Goal: Task Accomplishment & Management: Complete application form

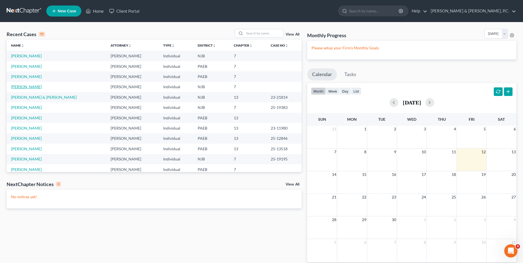
click at [29, 88] on link "[PERSON_NAME]" at bounding box center [26, 86] width 31 height 5
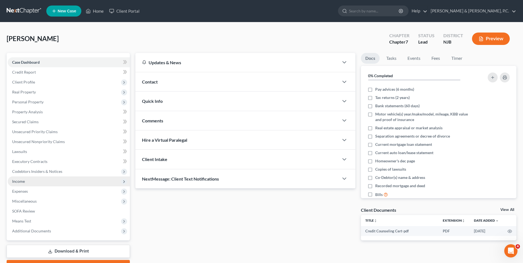
click at [20, 180] on span "Income" at bounding box center [18, 181] width 13 height 5
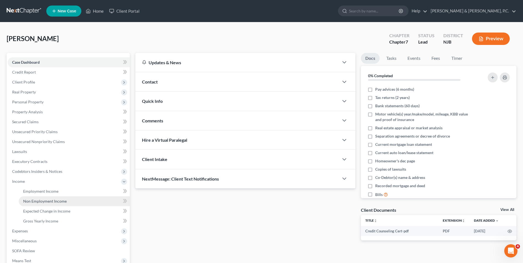
click at [40, 202] on span "Non Employment Income" at bounding box center [45, 201] width 44 height 5
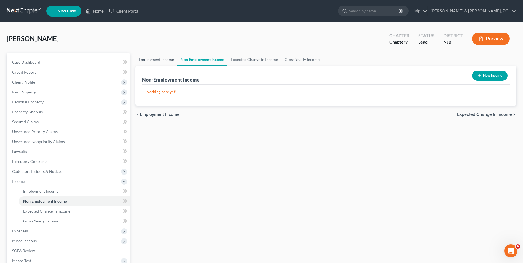
click at [154, 63] on link "Employment Income" at bounding box center [156, 59] width 42 height 13
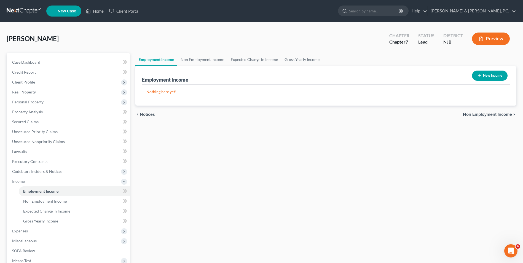
click at [484, 72] on button "New Income" at bounding box center [490, 76] width 36 height 10
select select "0"
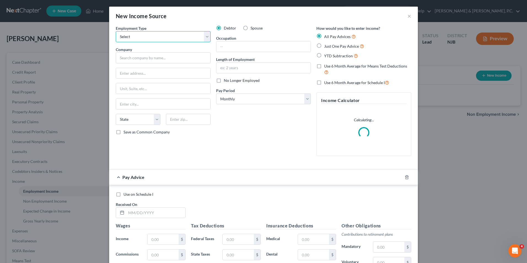
click at [208, 38] on select "Select Full or [DEMOGRAPHIC_DATA] Employment Self Employment" at bounding box center [163, 36] width 95 height 11
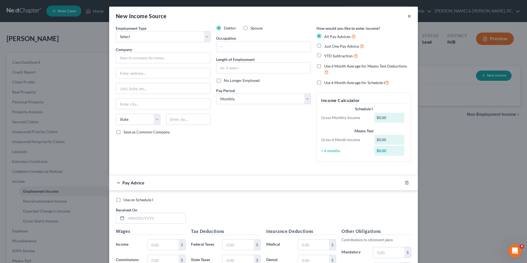
click at [408, 15] on button "×" at bounding box center [410, 16] width 4 height 7
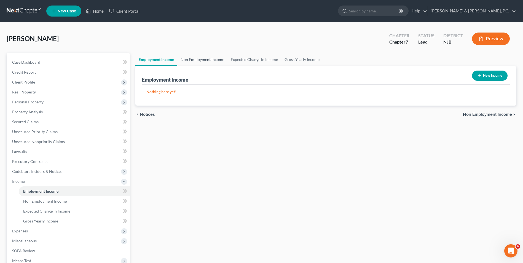
click at [208, 62] on link "Non Employment Income" at bounding box center [202, 59] width 50 height 13
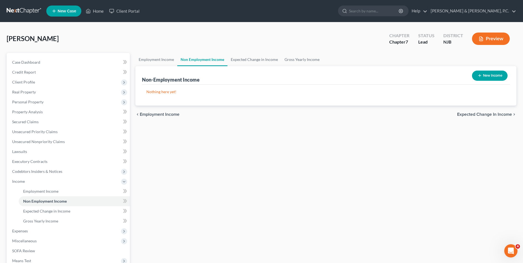
click at [498, 75] on button "New Income" at bounding box center [490, 76] width 36 height 10
select select "0"
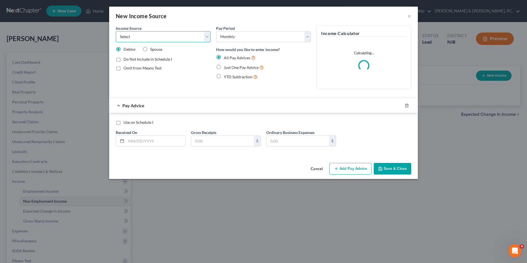
click at [210, 39] on select "Select Unemployment Disability (from employer) Pension Retirement Social Securi…" at bounding box center [163, 36] width 95 height 11
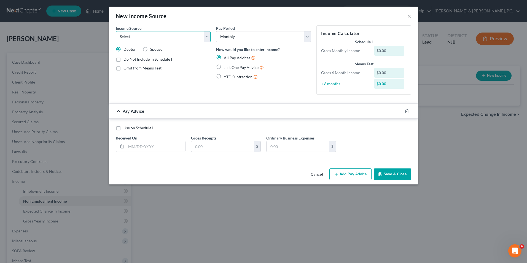
select select "8"
click at [116, 31] on select "Select Unemployment Disability (from employer) Pension Retirement Social Securi…" at bounding box center [163, 36] width 95 height 11
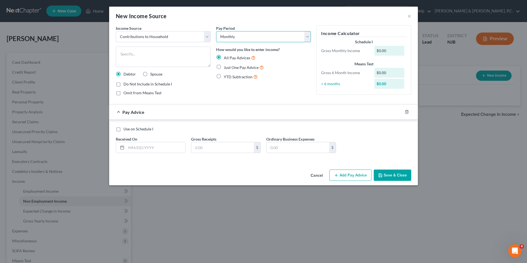
click at [308, 38] on select "Select Monthly Twice Monthly Every Other Week Weekly" at bounding box center [263, 36] width 95 height 11
select select "3"
click at [216, 31] on select "Select Monthly Twice Monthly Every Other Week Weekly" at bounding box center [263, 36] width 95 height 11
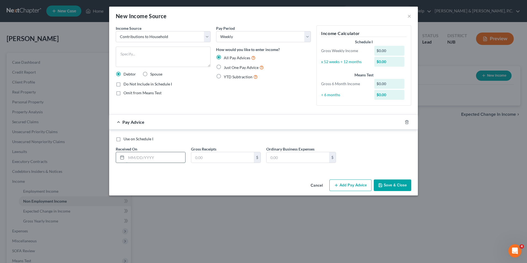
click at [166, 159] on input "text" at bounding box center [155, 157] width 59 height 10
click at [131, 56] on textarea at bounding box center [163, 57] width 95 height 20
type textarea "ex-wife sends money as she can"
click at [139, 160] on input "text" at bounding box center [155, 157] width 59 height 10
type input "[DATE]"
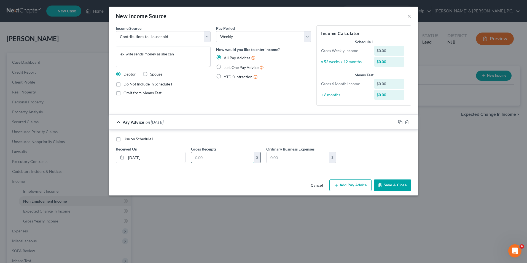
click at [221, 161] on input "text" at bounding box center [222, 157] width 63 height 10
type input "542.00"
click at [276, 156] on input "text" at bounding box center [298, 157] width 63 height 10
type input "500"
click at [359, 186] on button "Add Pay Advice" at bounding box center [351, 186] width 42 height 12
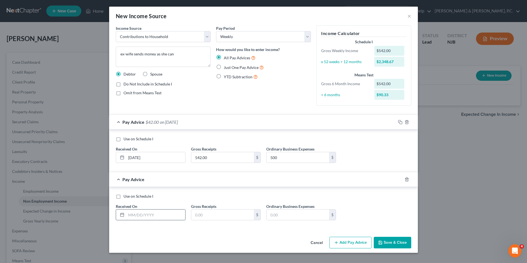
click at [158, 211] on input "text" at bounding box center [155, 215] width 59 height 10
type input "[DATE]"
type input "40."
click at [354, 241] on button "Add Pay Advice" at bounding box center [351, 243] width 42 height 12
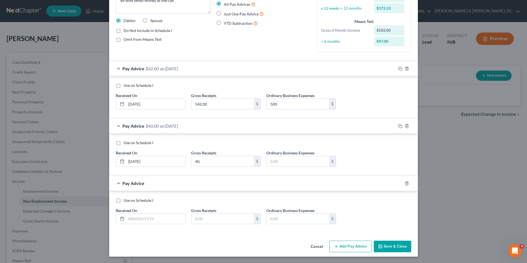
scroll to position [54, 0]
click at [167, 220] on input "text" at bounding box center [155, 218] width 59 height 10
type input "[DATE]"
type input "40.00"
click at [217, 162] on input "40." at bounding box center [222, 161] width 63 height 10
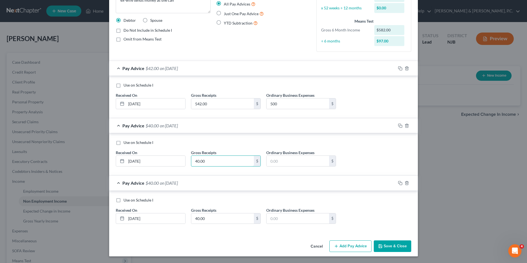
type input "40.00"
click at [354, 249] on button "Add Pay Advice" at bounding box center [351, 247] width 42 height 12
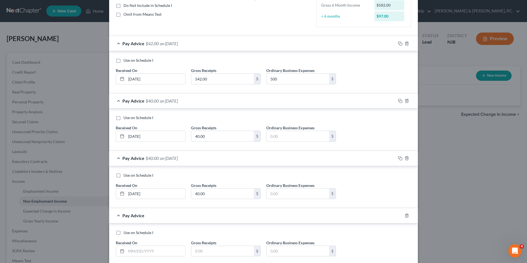
scroll to position [111, 0]
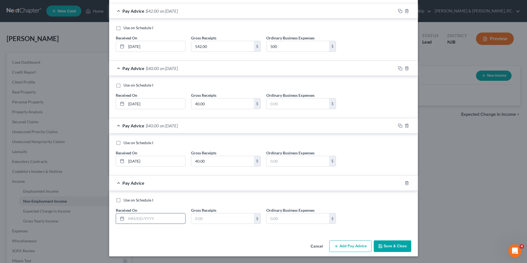
click at [154, 221] on input "text" at bounding box center [155, 218] width 59 height 10
type input "[DATE]"
type input "50.00"
click at [354, 248] on button "Add Pay Advice" at bounding box center [351, 247] width 42 height 12
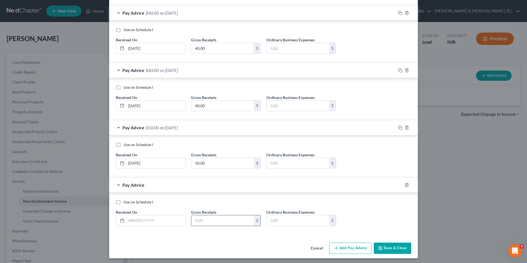
scroll to position [169, 0]
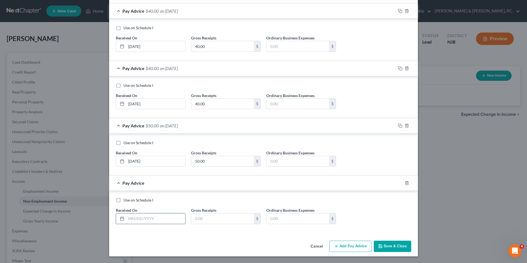
click at [164, 221] on input "text" at bounding box center [155, 218] width 59 height 10
type input "[DATE]"
click at [221, 220] on input "text" at bounding box center [222, 218] width 63 height 10
type input "50.00"
click at [343, 248] on button "Add Pay Advice" at bounding box center [351, 247] width 42 height 12
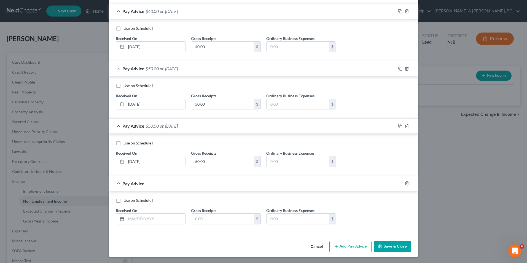
scroll to position [226, 0]
click at [139, 219] on input "text" at bounding box center [155, 218] width 59 height 10
type input "[DATE]"
type input "176.00"
click at [346, 248] on button "Add Pay Advice" at bounding box center [351, 247] width 42 height 12
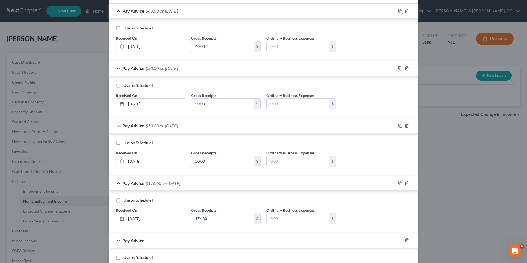
scroll to position [283, 0]
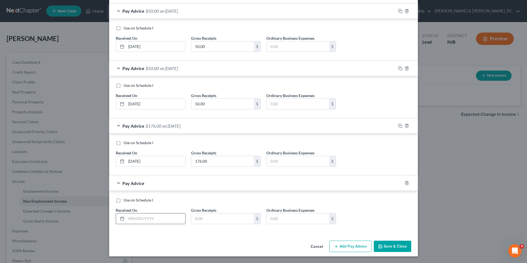
click at [145, 218] on input "text" at bounding box center [155, 218] width 59 height 10
type input "[DATE]"
type input "10.00"
click at [350, 249] on button "Add Pay Advice" at bounding box center [351, 247] width 42 height 12
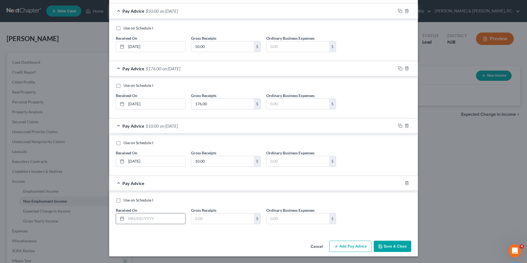
click at [149, 219] on input "text" at bounding box center [155, 218] width 59 height 10
type input "[DATE]"
type input "60.00"
click at [346, 248] on button "Add Pay Advice" at bounding box center [351, 247] width 42 height 12
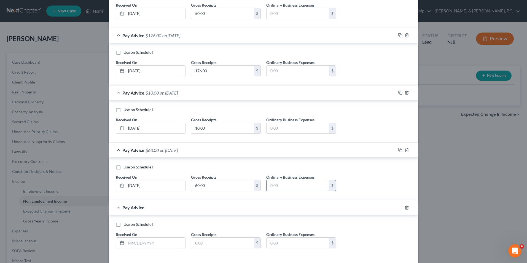
scroll to position [398, 0]
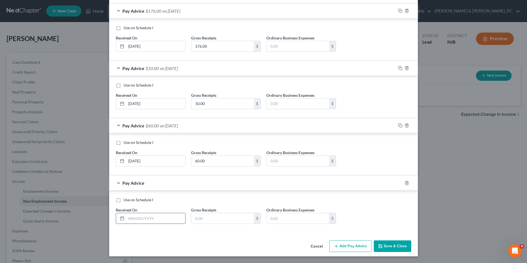
click at [150, 221] on input "text" at bounding box center [155, 218] width 59 height 10
type input "[DATE]"
type input "100.00"
click at [352, 247] on button "Add Pay Advice" at bounding box center [351, 247] width 42 height 12
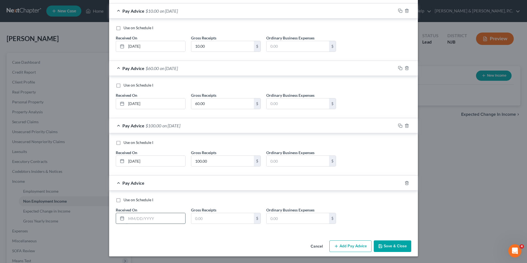
click at [153, 220] on input "text" at bounding box center [155, 218] width 59 height 10
type input "[DATE]"
click at [203, 221] on input "text" at bounding box center [222, 218] width 63 height 10
type input "50.00"
click at [354, 247] on button "Add Pay Advice" at bounding box center [351, 247] width 42 height 12
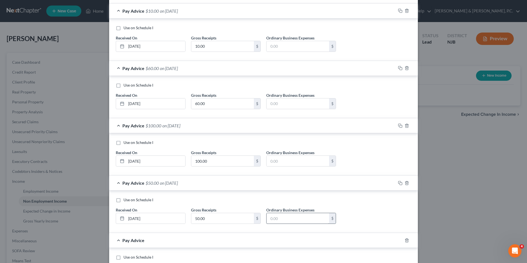
scroll to position [513, 0]
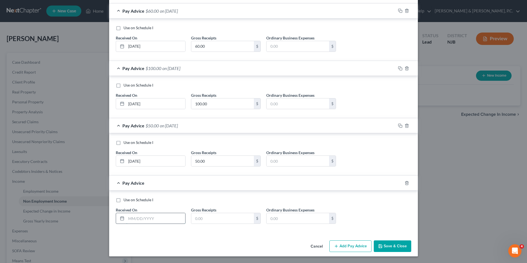
click at [166, 220] on input "text" at bounding box center [155, 218] width 59 height 10
type input "[DATE]"
click at [212, 222] on input "text" at bounding box center [222, 218] width 63 height 10
type input "300"
click at [346, 245] on button "Add Pay Advice" at bounding box center [351, 247] width 42 height 12
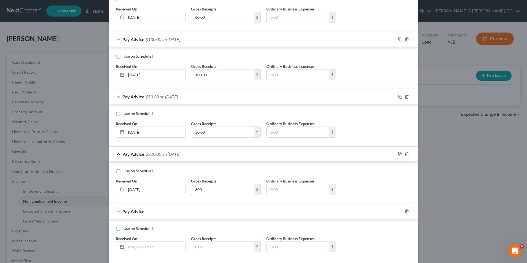
scroll to position [570, 0]
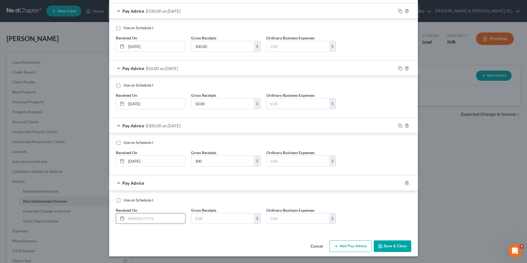
click at [153, 220] on input "text" at bounding box center [155, 218] width 59 height 10
type input "[DATE]"
type input "175"
click at [341, 245] on button "Add Pay Advice" at bounding box center [351, 247] width 42 height 12
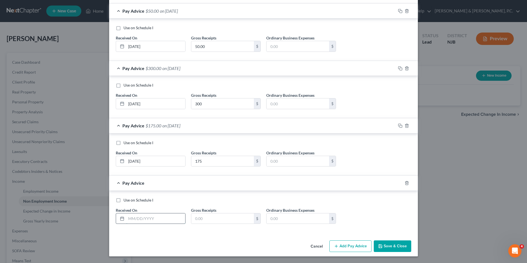
click at [155, 218] on input "text" at bounding box center [155, 218] width 59 height 10
type input "[DATE]"
click at [218, 221] on input "text" at bounding box center [222, 218] width 63 height 10
type input "100.00"
click at [352, 247] on button "Add Pay Advice" at bounding box center [351, 247] width 42 height 12
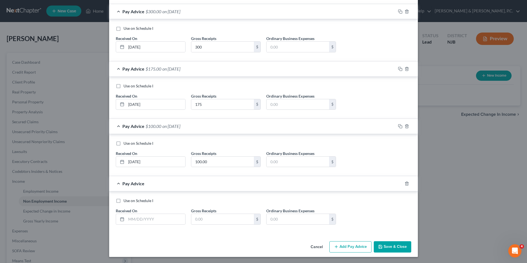
scroll to position [685, 0]
click at [148, 221] on input "text" at bounding box center [155, 218] width 59 height 10
type input "[DATE]"
click at [231, 218] on input "text" at bounding box center [222, 218] width 63 height 10
type input "300.00"
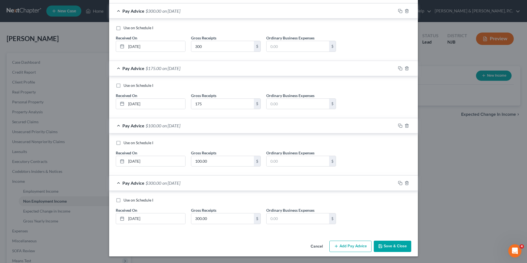
click at [399, 244] on button "Save & Close" at bounding box center [393, 247] width 38 height 12
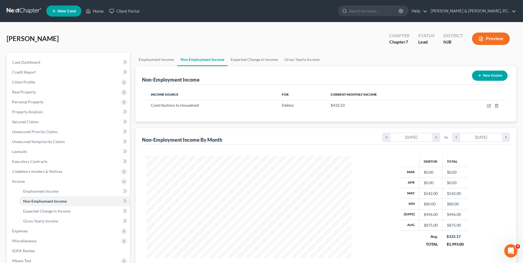
scroll to position [275720, 275606]
click at [76, 229] on span "Expenses" at bounding box center [69, 231] width 122 height 10
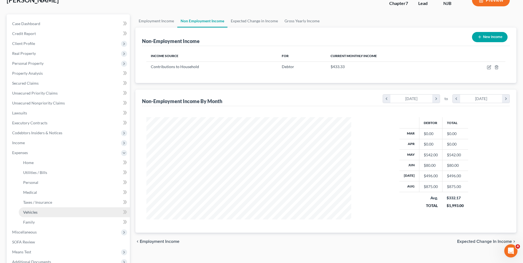
scroll to position [100, 0]
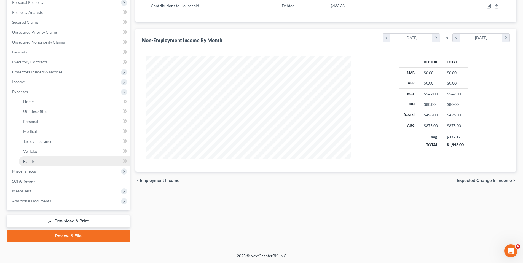
click at [54, 162] on link "Family" at bounding box center [74, 161] width 111 height 10
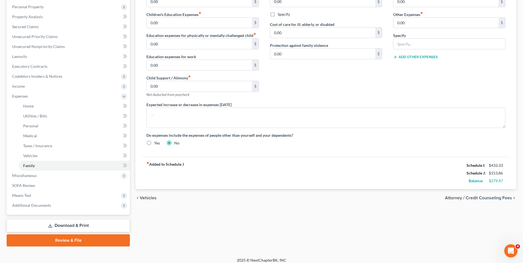
scroll to position [100, 0]
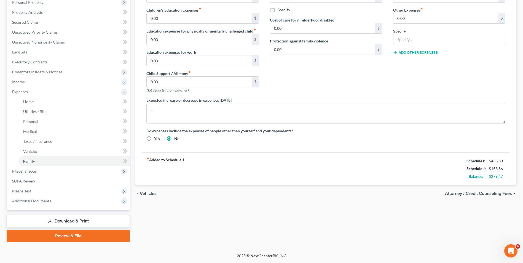
click at [146, 193] on span "Vehicles" at bounding box center [148, 193] width 17 height 4
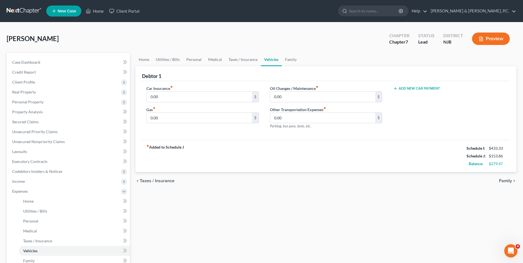
click at [165, 182] on span "Taxes / Insurance" at bounding box center [157, 181] width 35 height 4
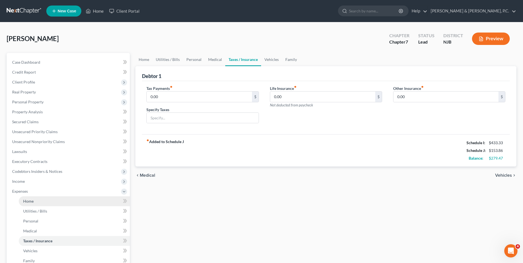
click at [41, 200] on link "Home" at bounding box center [74, 201] width 111 height 10
